Goal: Transaction & Acquisition: Book appointment/travel/reservation

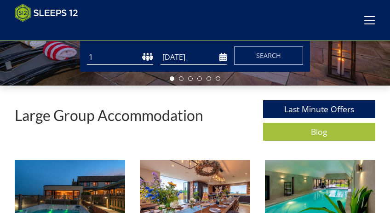
scroll to position [206, 0]
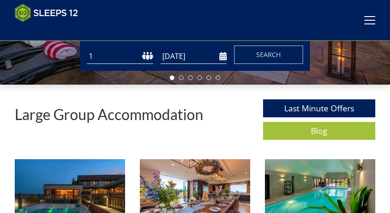
click at [107, 60] on select "1 2 3 4 5 6 7 8 9 10 11 12 13 14 15 16 17 18 19 20 21 22 23 24 25 26 27 28 29 3…" at bounding box center [120, 56] width 66 height 15
click at [87, 51] on select "1 2 3 4 5 6 7 8 9 10 11 12 13 14 15 16 17 18 19 20 21 22 23 24 25 26 27 28 29 3…" at bounding box center [120, 56] width 66 height 15
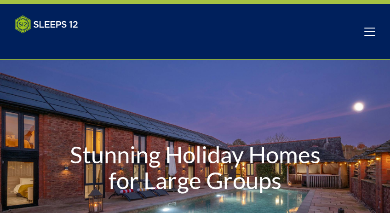
scroll to position [0, 0]
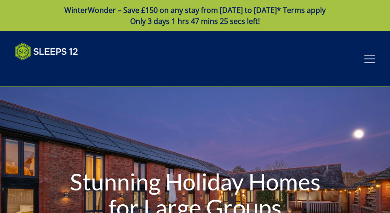
click at [371, 57] on span at bounding box center [369, 59] width 11 height 8
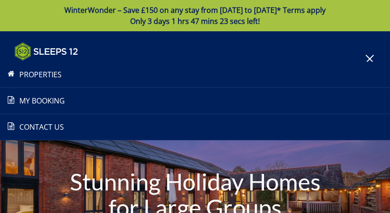
click at [36, 72] on link "Properties" at bounding box center [195, 74] width 390 height 11
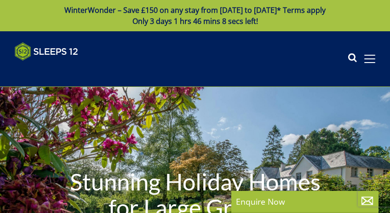
click at [349, 56] on icon at bounding box center [351, 59] width 9 height 14
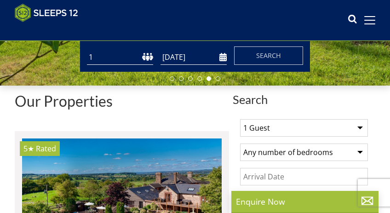
scroll to position [206, 0]
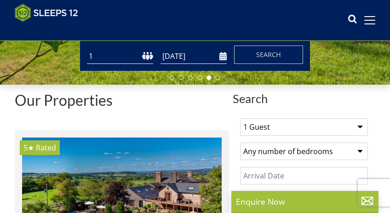
click at [147, 59] on select "1 2 3 4 5 6 7 8 9 10 11 12 13 14 15 16 17 18 19 20 21 22 23 24 25 26 27 28 29 3…" at bounding box center [120, 56] width 66 height 15
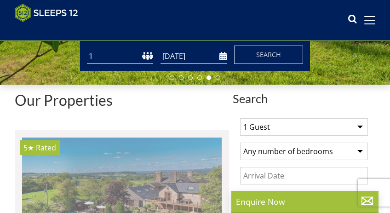
select select "12"
click at [87, 51] on select "1 2 3 4 5 6 7 8 9 10 11 12 13 14 15 16 17 18 19 20 21 22 23 24 25 26 27 28 29 3…" at bounding box center [120, 56] width 66 height 15
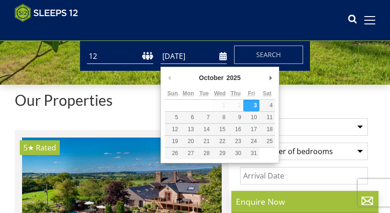
click at [223, 63] on input "[DATE]" at bounding box center [193, 56] width 66 height 15
type input "[DATE]"
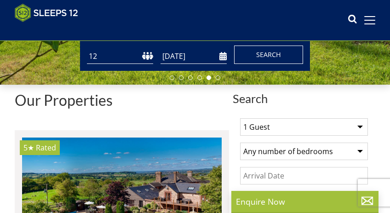
click at [262, 58] on span "Search" at bounding box center [268, 54] width 25 height 9
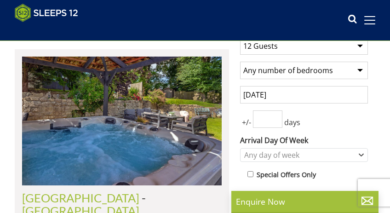
scroll to position [294, 0]
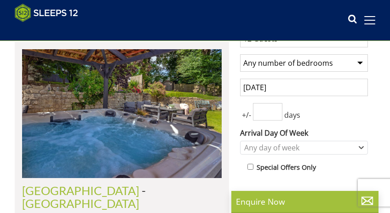
click at [290, 68] on select "Any number of bedrooms 4 Bedrooms 5 Bedrooms 6 Bedrooms 7 Bedrooms 8 Bedrooms 9…" at bounding box center [304, 62] width 128 height 17
select select "5"
click at [240, 57] on select "Any number of bedrooms 4 Bedrooms 5 Bedrooms 6 Bedrooms 7 Bedrooms 8 Bedrooms 9…" at bounding box center [304, 62] width 128 height 17
click at [261, 115] on input "number" at bounding box center [267, 111] width 29 height 17
click at [275, 116] on input "0" at bounding box center [267, 111] width 29 height 17
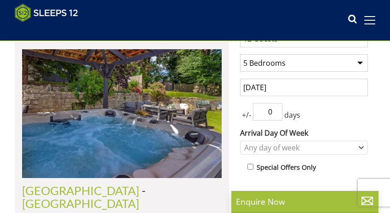
click at [275, 116] on input "0" at bounding box center [267, 111] width 29 height 17
click at [273, 110] on input "1" at bounding box center [267, 111] width 29 height 17
click at [275, 110] on input "2" at bounding box center [267, 111] width 29 height 17
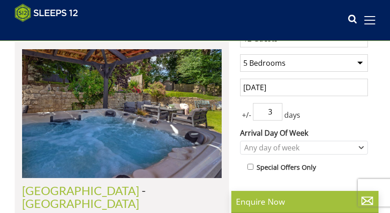
click at [275, 110] on input "3" at bounding box center [267, 111] width 29 height 17
click at [275, 110] on input "4" at bounding box center [267, 111] width 29 height 17
type input "5"
click at [276, 110] on input "5" at bounding box center [267, 111] width 29 height 17
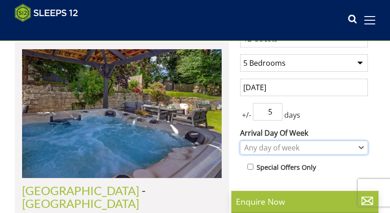
click at [274, 149] on div "Any day of week" at bounding box center [299, 147] width 114 height 10
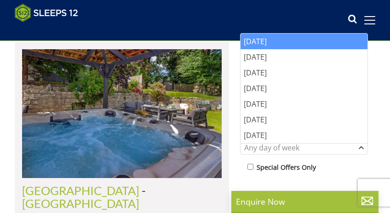
click at [276, 43] on div "[DATE]" at bounding box center [303, 42] width 127 height 16
click at [341, 170] on div "Special Offers Only" at bounding box center [307, 167] width 120 height 13
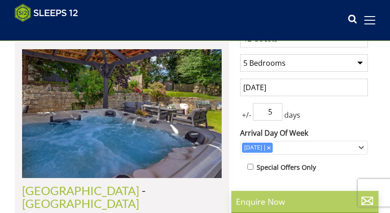
click at [278, 197] on p "Enquire Now" at bounding box center [305, 201] width 138 height 12
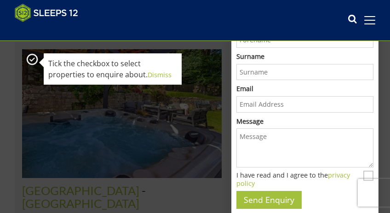
scroll to position [0, 0]
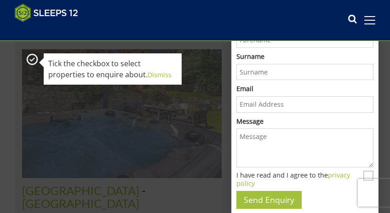
click at [160, 72] on img at bounding box center [121, 113] width 199 height 129
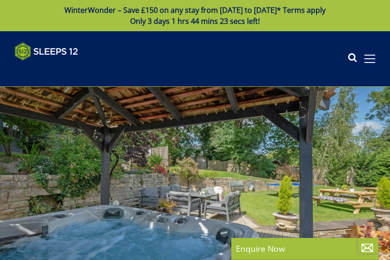
select select "5"
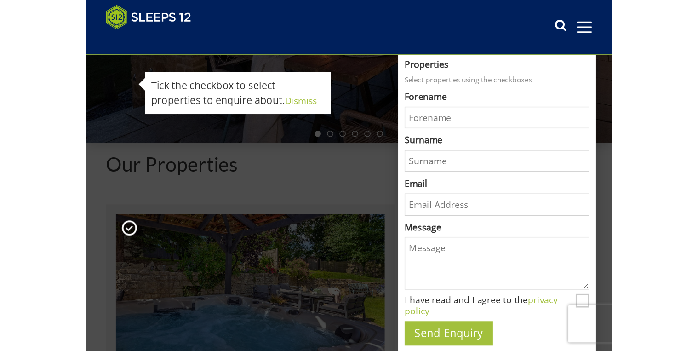
scroll to position [37, 0]
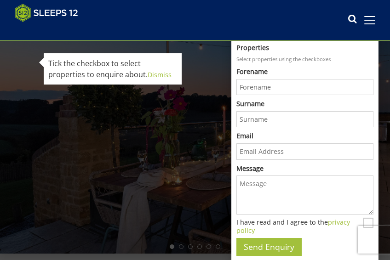
click at [163, 74] on div at bounding box center [195, 144] width 390 height 218
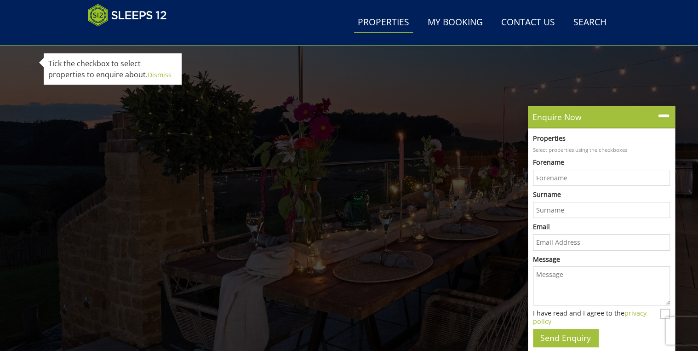
click at [389, 21] on link "Properties" at bounding box center [383, 22] width 59 height 21
select select "12"
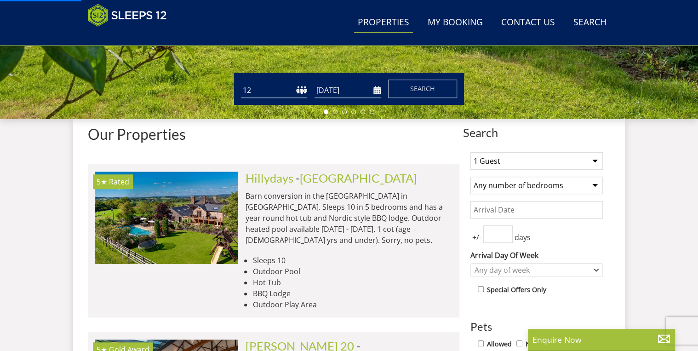
scroll to position [293, 0]
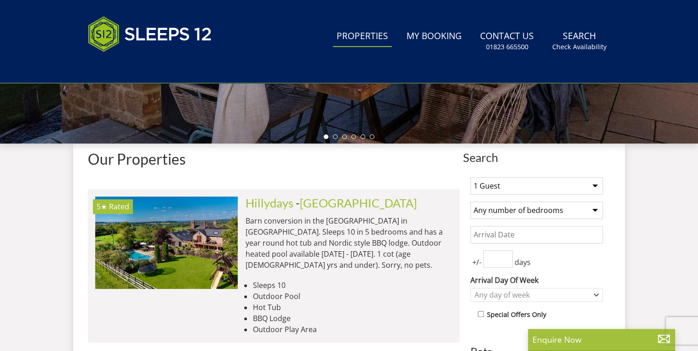
click at [389, 212] on input "Date" at bounding box center [536, 234] width 132 height 17
drag, startPoint x: 579, startPoint y: 279, endPoint x: 567, endPoint y: 268, distance: 16.3
click at [389, 212] on input "[DATE]" at bounding box center [536, 234] width 132 height 17
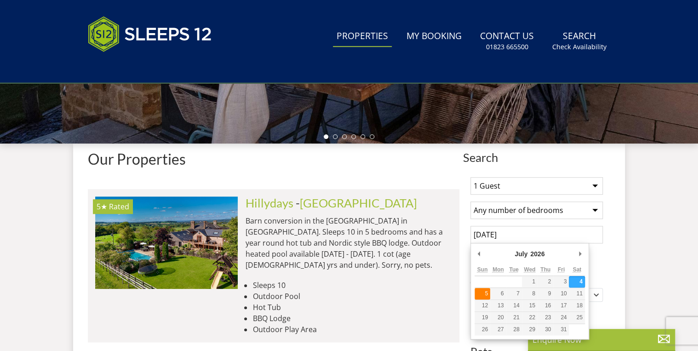
type input "[DATE]"
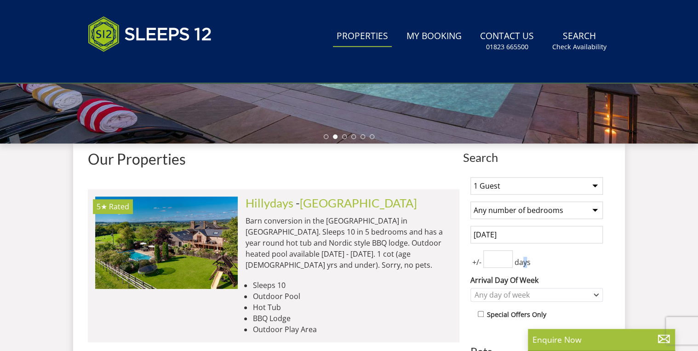
click at [389, 212] on span "days" at bounding box center [522, 261] width 20 height 11
drag, startPoint x: 525, startPoint y: 261, endPoint x: 500, endPoint y: 257, distance: 25.1
click at [389, 212] on input "number" at bounding box center [497, 258] width 29 height 17
click at [389, 212] on div "Any day of week" at bounding box center [531, 295] width 119 height 10
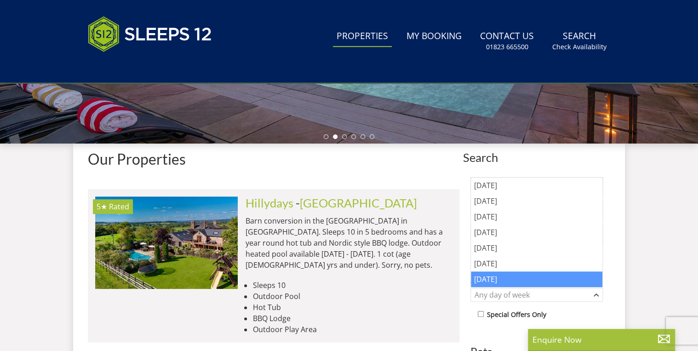
click at [389, 212] on div "[DATE]" at bounding box center [536, 279] width 131 height 16
click at [389, 212] on div "Special Offers Only" at bounding box center [539, 314] width 125 height 13
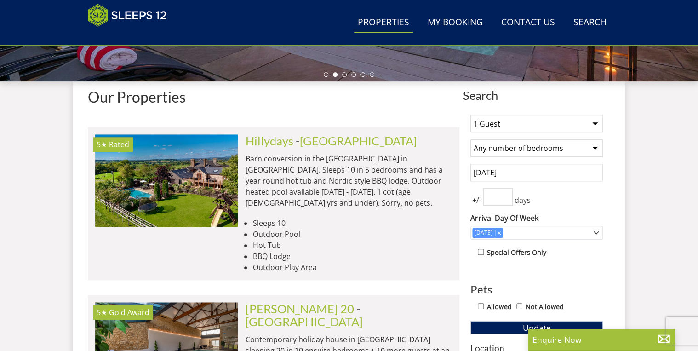
scroll to position [366, 0]
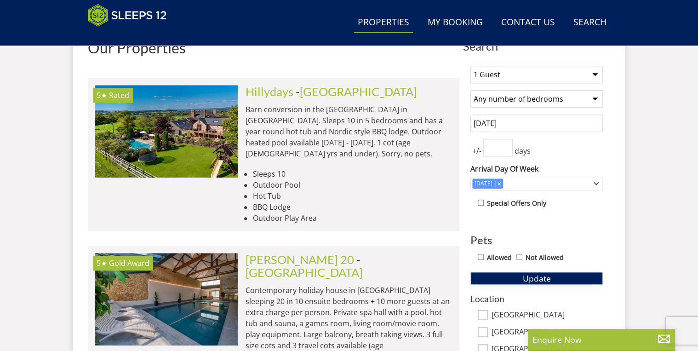
click at [389, 212] on span "Update" at bounding box center [537, 278] width 28 height 11
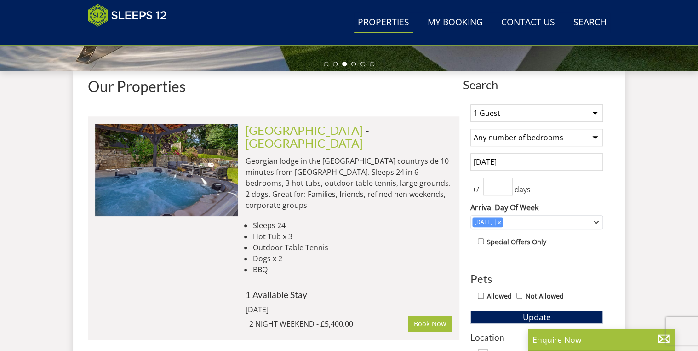
scroll to position [256, 0]
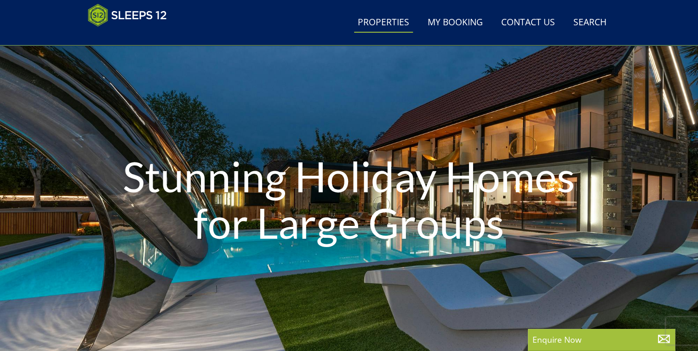
select select "5"
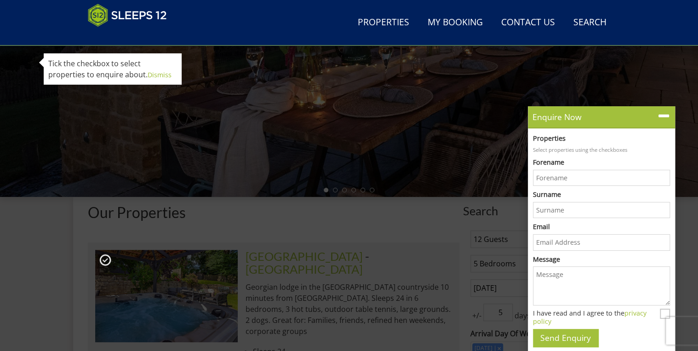
scroll to position [221, 0]
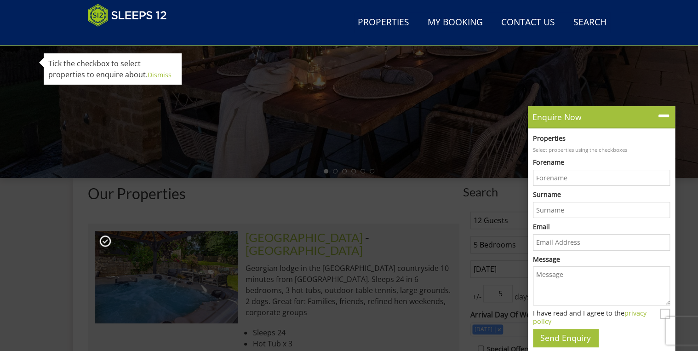
click at [163, 75] on div at bounding box center [349, 17] width 698 height 322
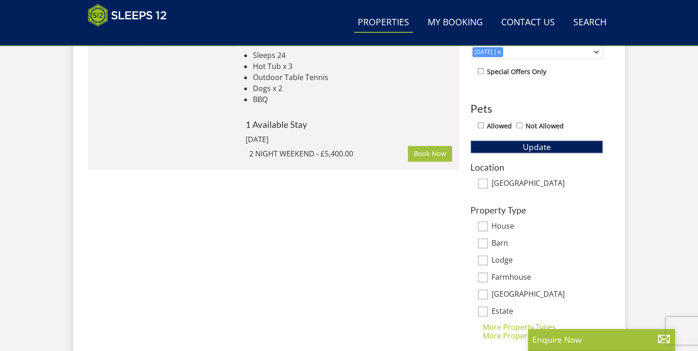
scroll to position [204, 0]
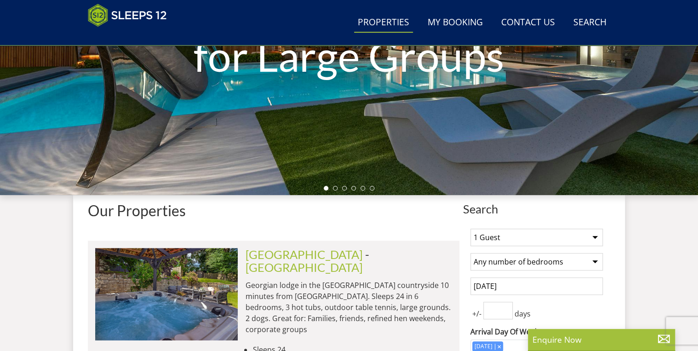
click at [381, 22] on link "Properties" at bounding box center [383, 22] width 59 height 21
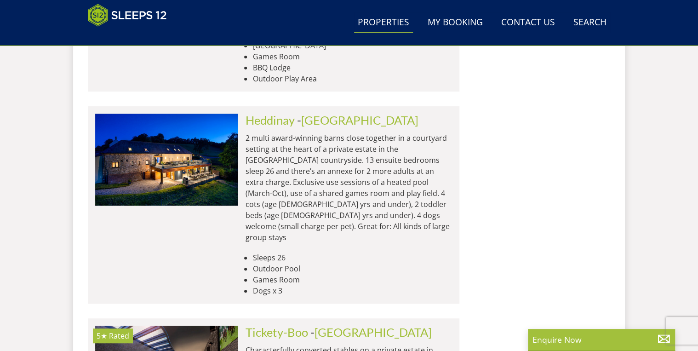
scroll to position [3602, 0]
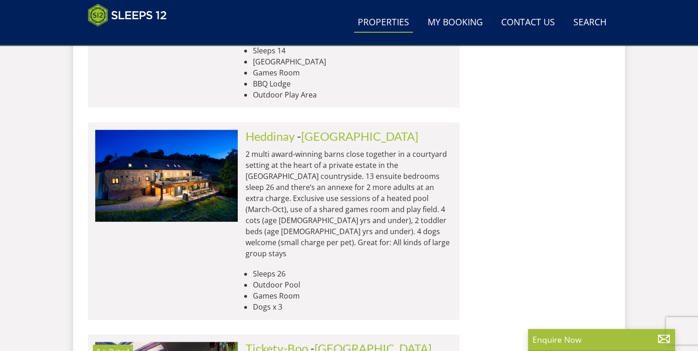
click at [304, 212] on link "Tickety-Boo" at bounding box center [276, 348] width 63 height 14
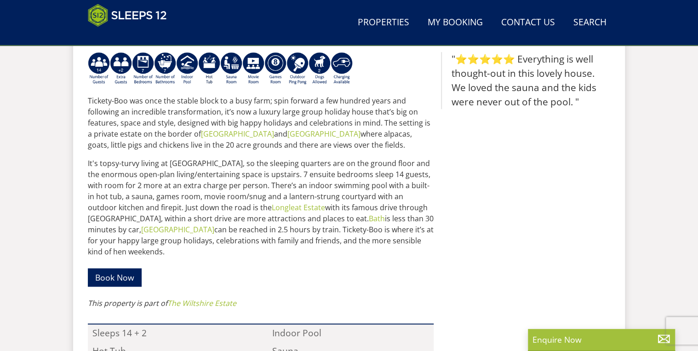
scroll to position [586, 0]
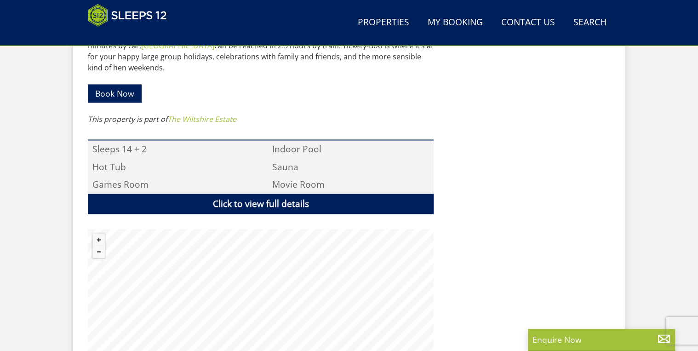
click at [389, 212] on div ""⭐⭐⭐⭐⭐ Everything is well thought-out in this lovely house. We loved the sauna …" at bounding box center [525, 111] width 169 height 487
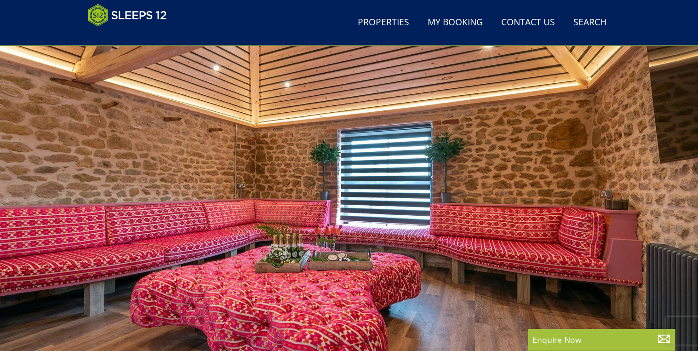
scroll to position [257, 0]
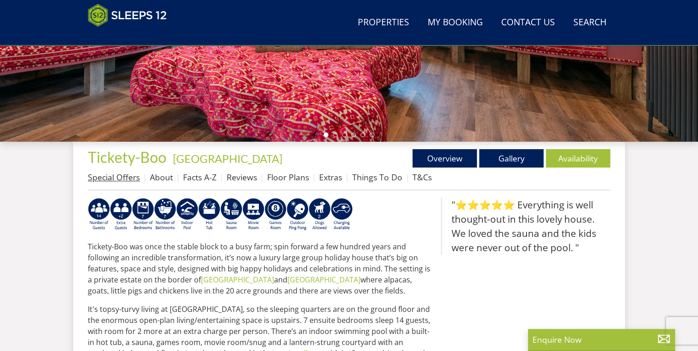
click at [131, 178] on link "Special Offers" at bounding box center [114, 176] width 52 height 11
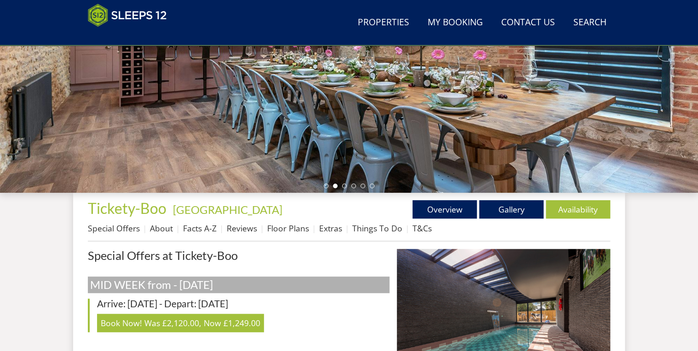
scroll to position [292, 0]
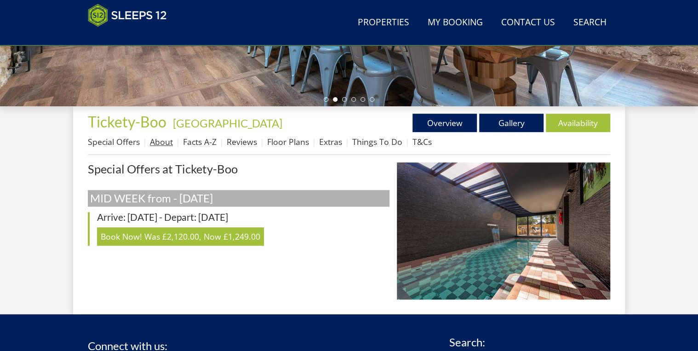
click at [159, 142] on link "About" at bounding box center [161, 141] width 23 height 11
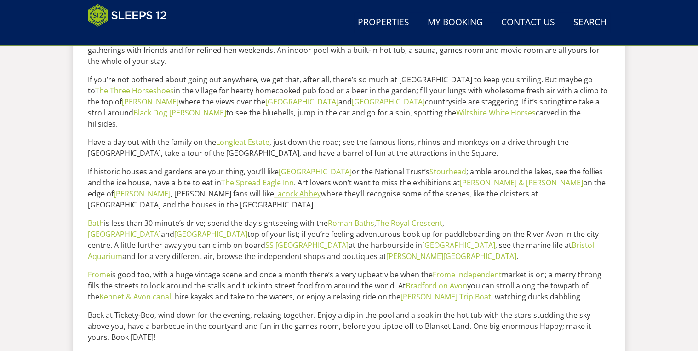
scroll to position [478, 0]
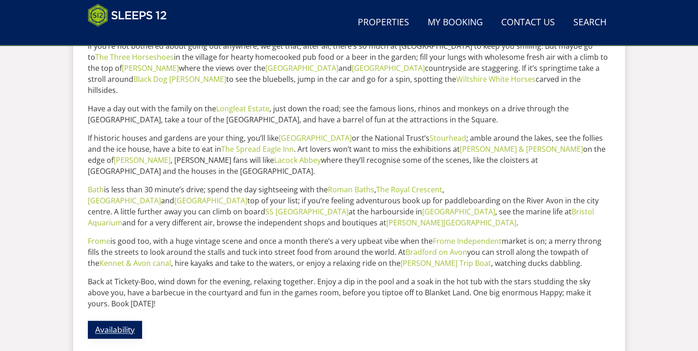
click at [126, 212] on link "Availability" at bounding box center [115, 329] width 54 height 18
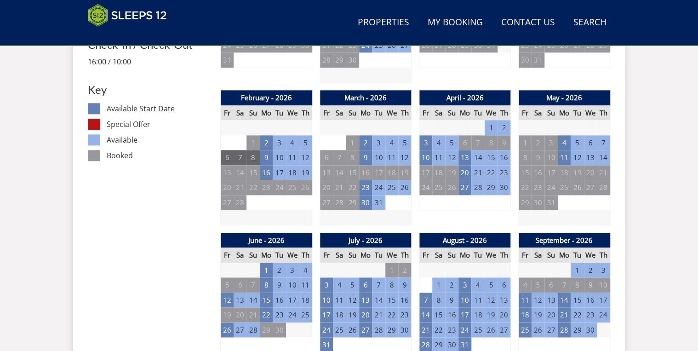
scroll to position [513, 0]
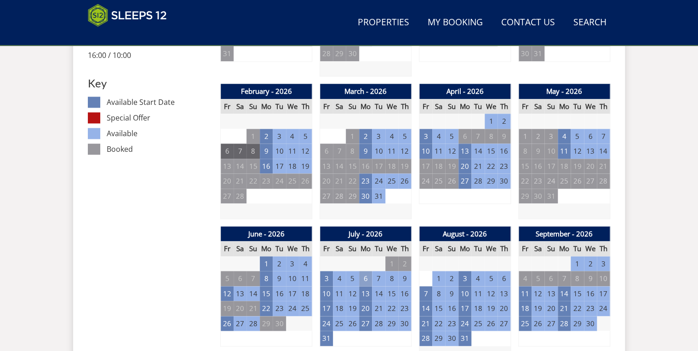
click at [366, 212] on td "6" at bounding box center [365, 278] width 13 height 15
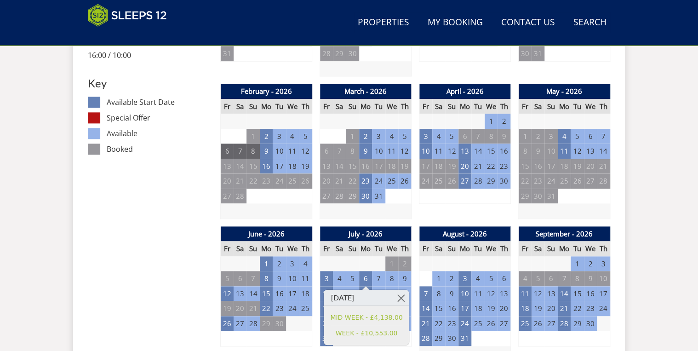
click at [305, 212] on td "9" at bounding box center [305, 337] width 13 height 15
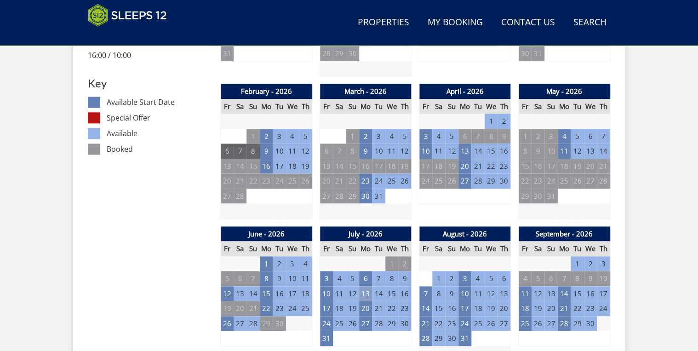
click at [367, 212] on td "13" at bounding box center [365, 293] width 13 height 15
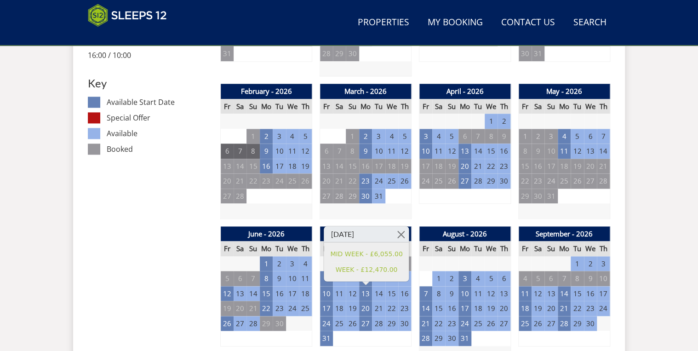
click at [389, 212] on td "22" at bounding box center [391, 308] width 13 height 15
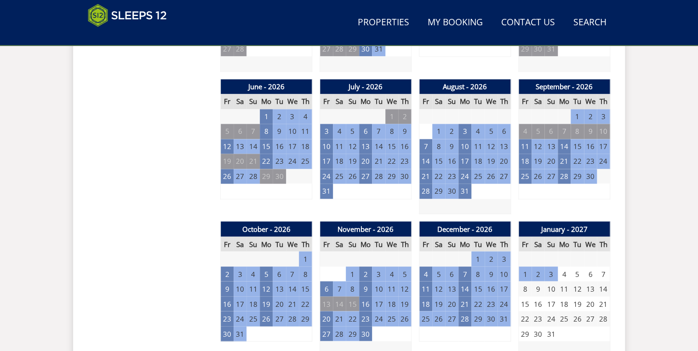
scroll to position [660, 0]
click at [365, 129] on td "6" at bounding box center [365, 131] width 13 height 15
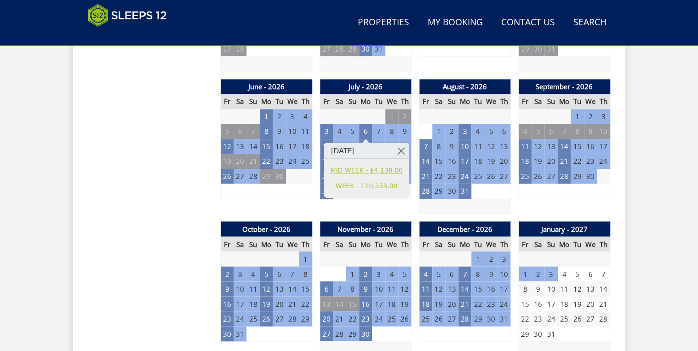
click at [376, 170] on link "MID WEEK - £4,138.00" at bounding box center [366, 170] width 72 height 10
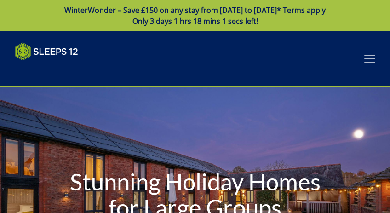
click at [371, 58] on span at bounding box center [369, 58] width 11 height 1
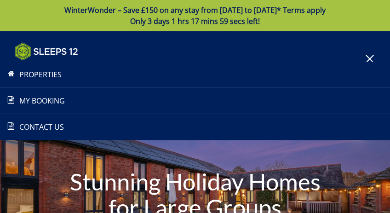
click at [41, 78] on link "Properties" at bounding box center [195, 74] width 390 height 11
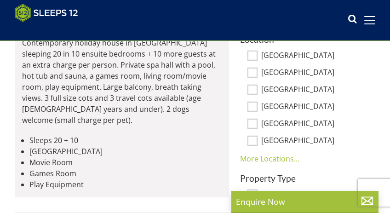
scroll to position [515, 0]
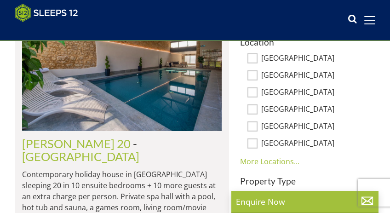
click at [256, 161] on link "More Locations..." at bounding box center [269, 161] width 59 height 10
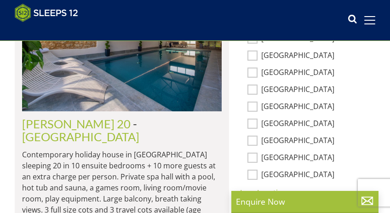
scroll to position [551, 0]
